Goal: Find specific page/section: Find specific page/section

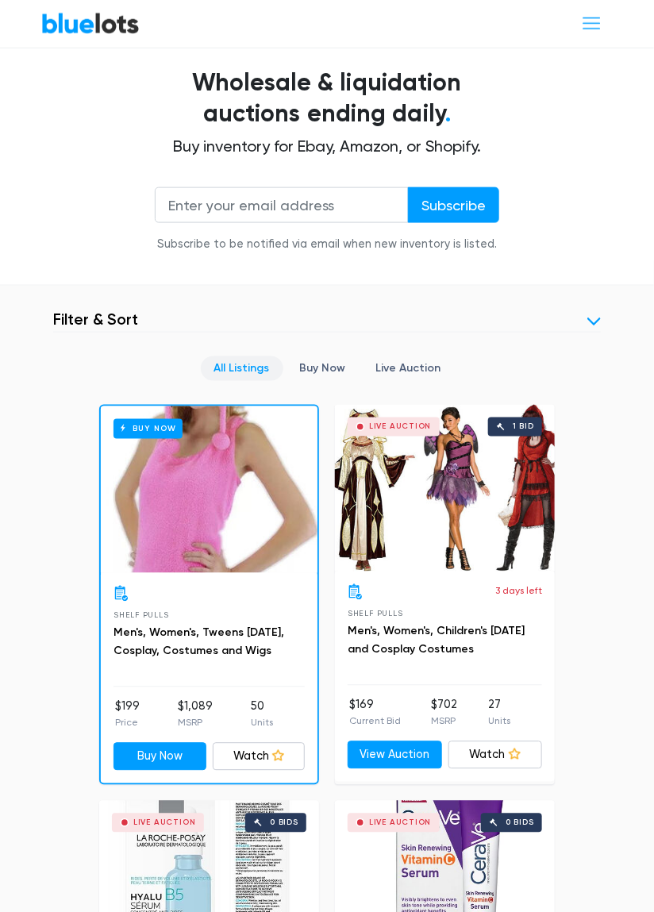
scroll to position [347, 0]
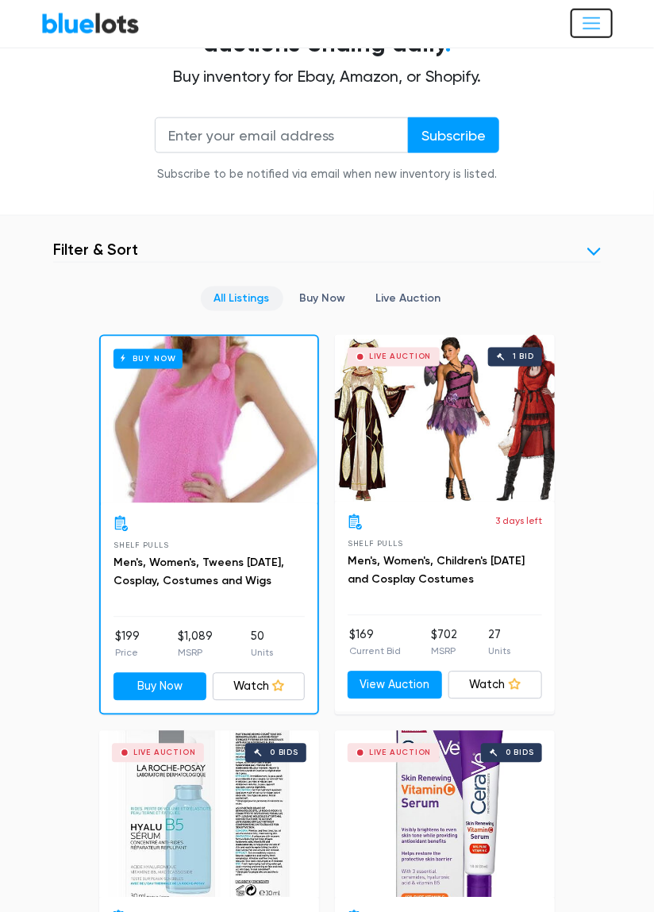
click at [583, 17] on span "Toggle navigation" at bounding box center [591, 23] width 21 height 21
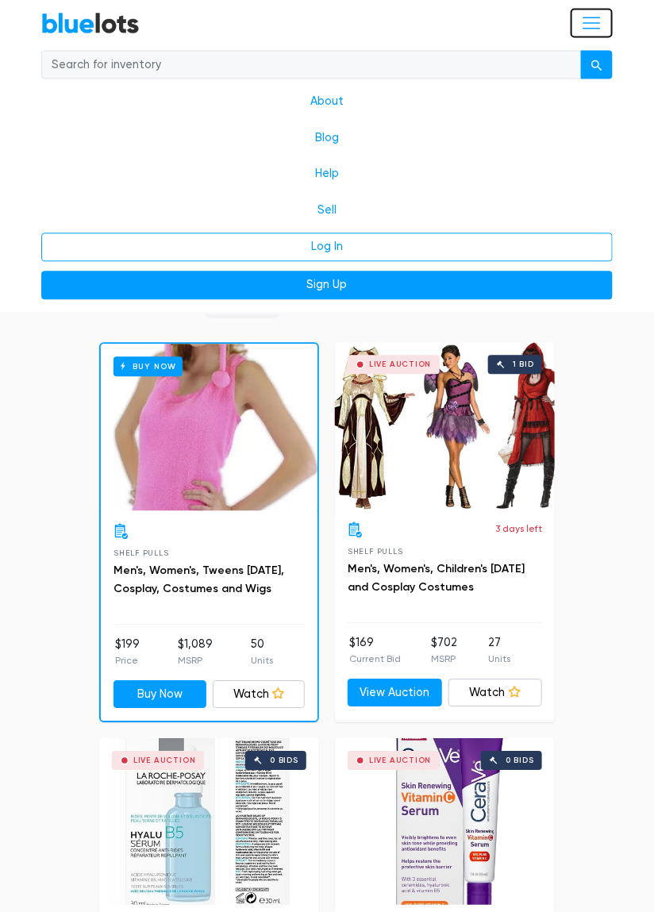
scroll to position [681, 0]
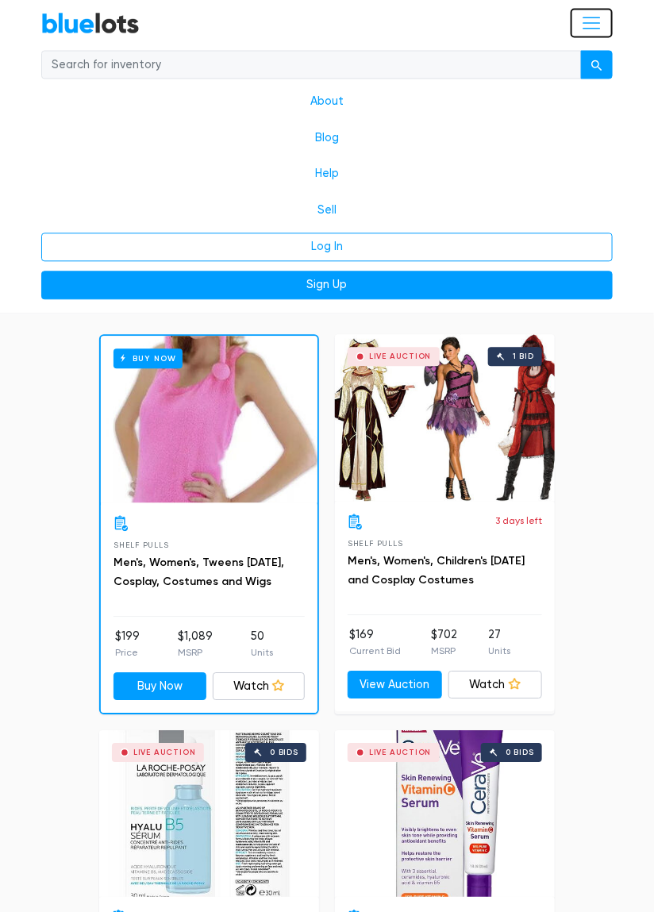
click at [597, 21] on span "Toggle navigation" at bounding box center [591, 23] width 21 height 21
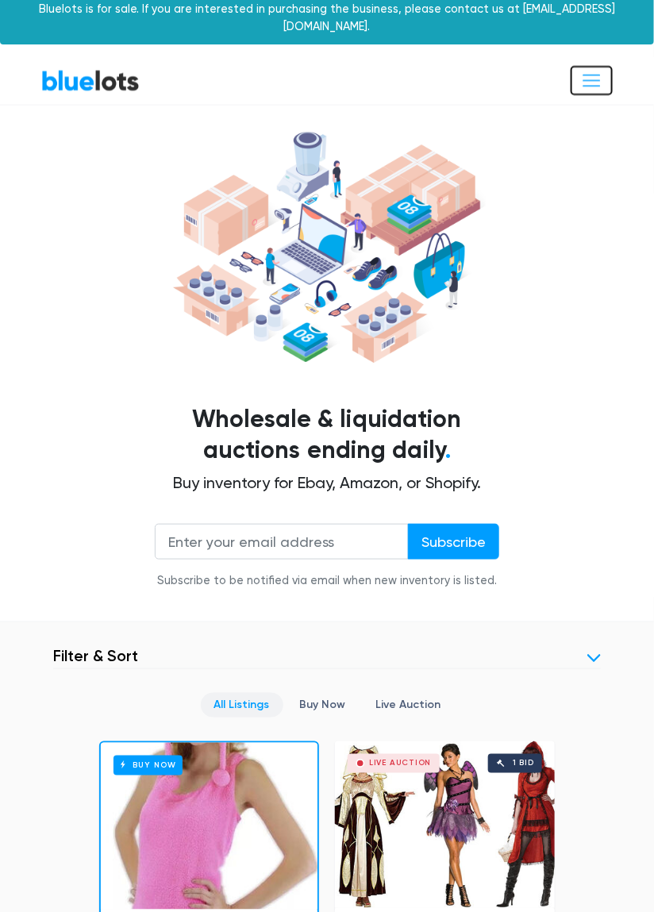
scroll to position [0, 0]
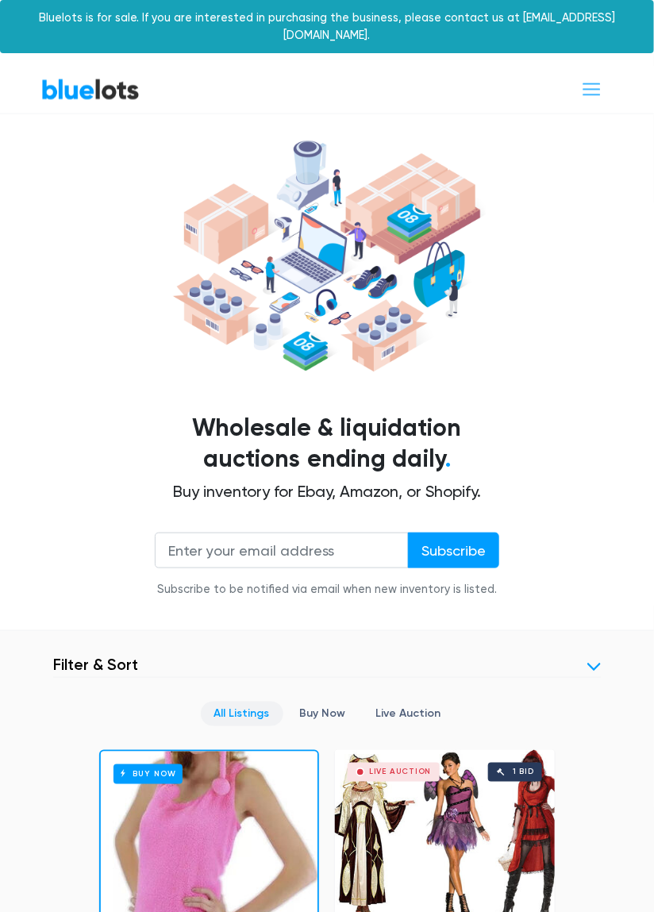
click at [591, 660] on link at bounding box center [593, 666] width 13 height 13
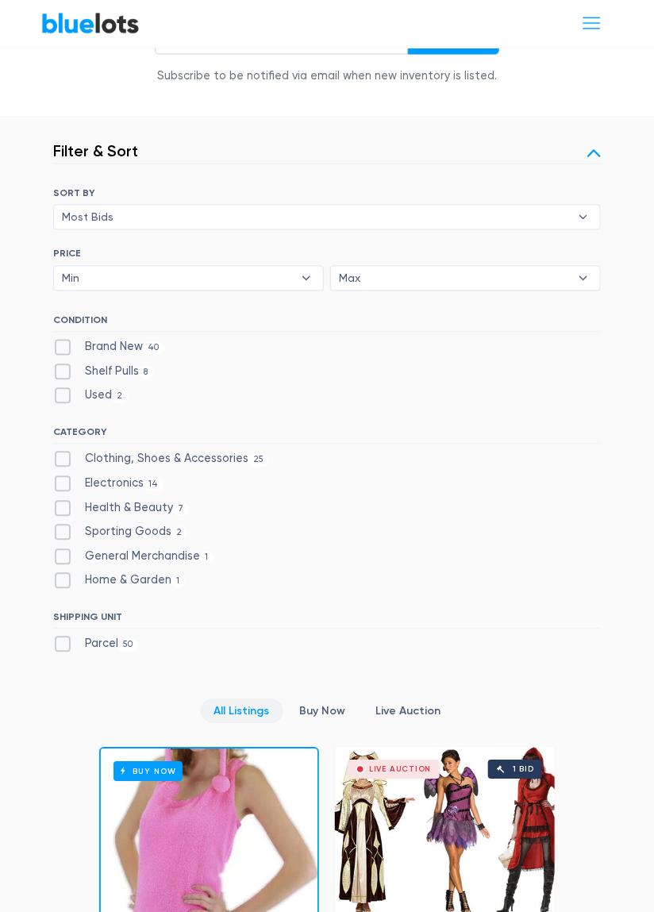
scroll to position [516, 0]
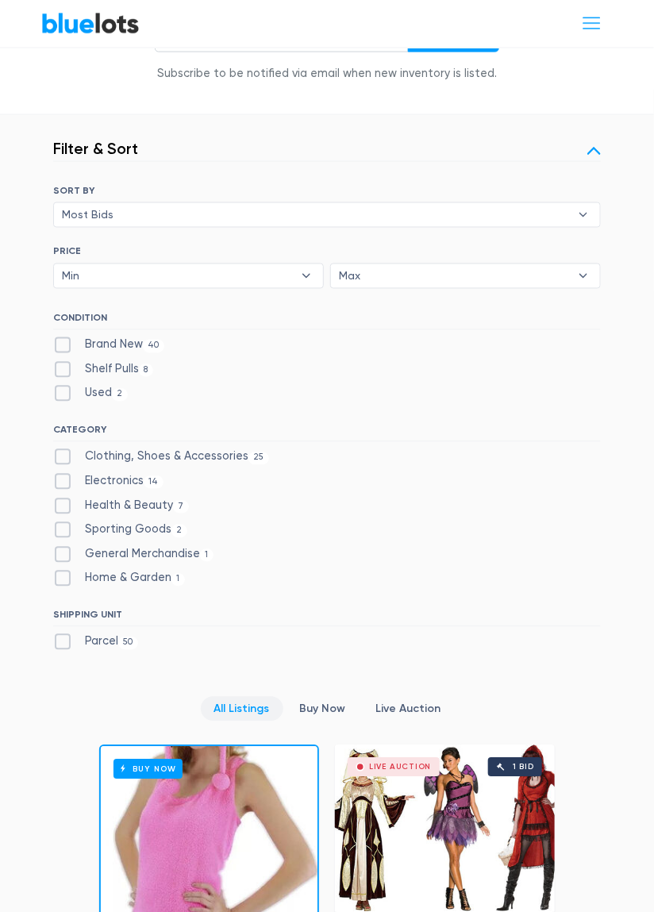
click at [63, 473] on label "Electronics 14" at bounding box center [108, 481] width 110 height 17
click at [63, 473] on input "Electronics 14" at bounding box center [58, 478] width 10 height 10
checkbox input "true"
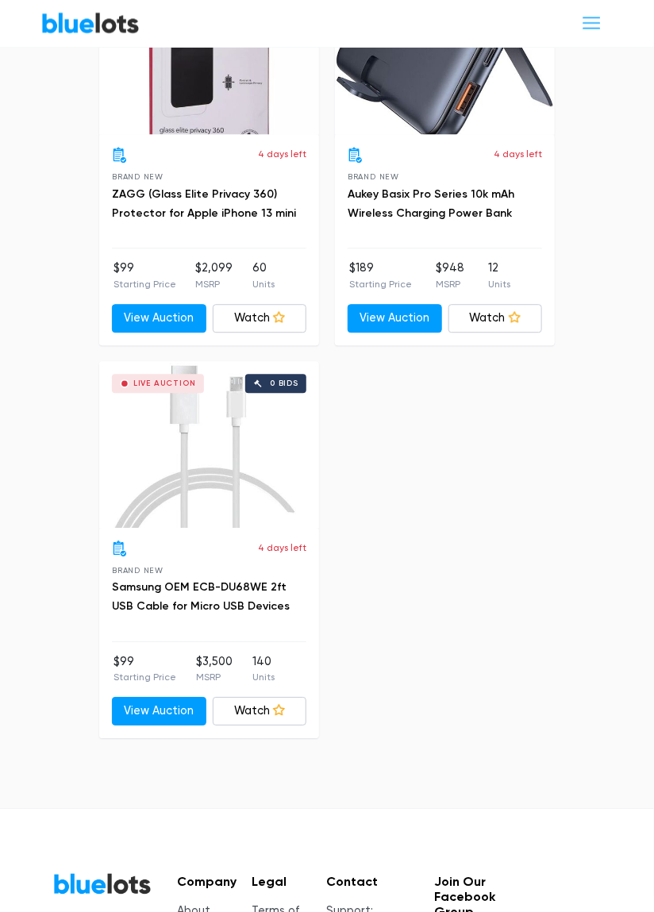
scroll to position [3759, 0]
